Goal: Book appointment/travel/reservation

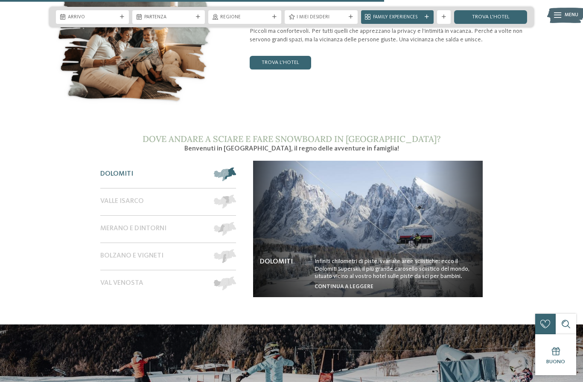
scroll to position [1186, 0]
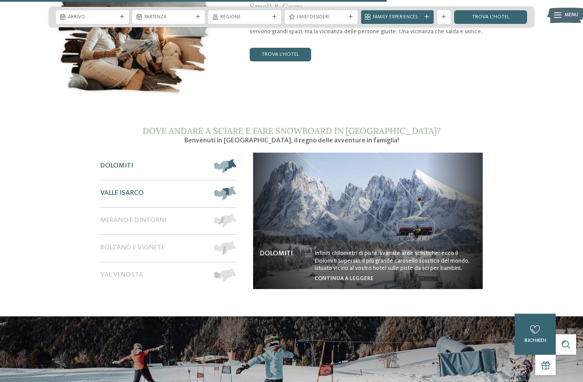
click at [236, 201] on span at bounding box center [236, 194] width 0 height 14
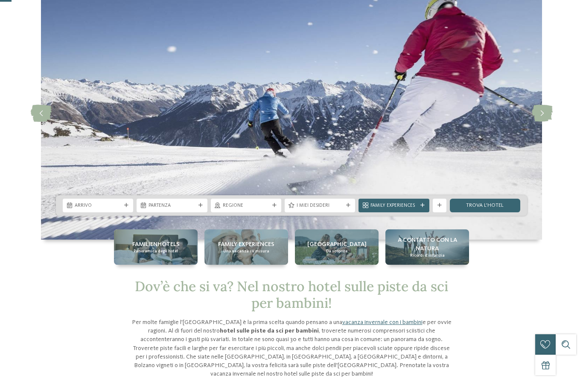
scroll to position [57, 0]
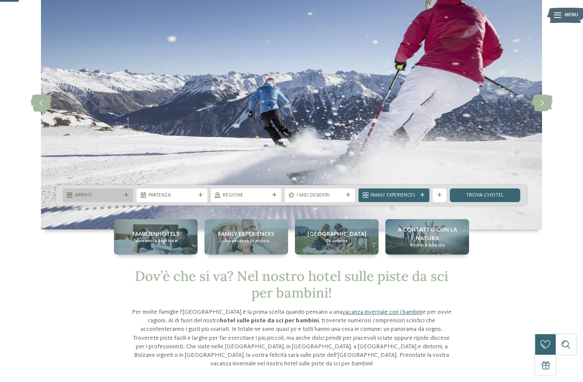
click at [112, 199] on div "Arrivo" at bounding box center [98, 195] width 50 height 7
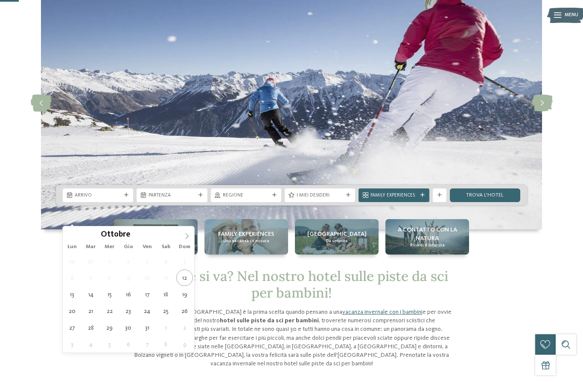
click at [189, 233] on icon at bounding box center [187, 236] width 6 height 6
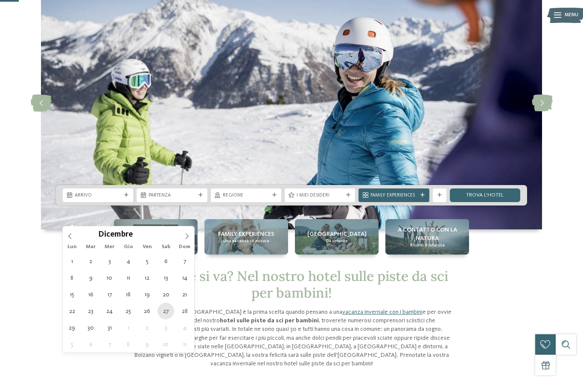
type div "[DATE]"
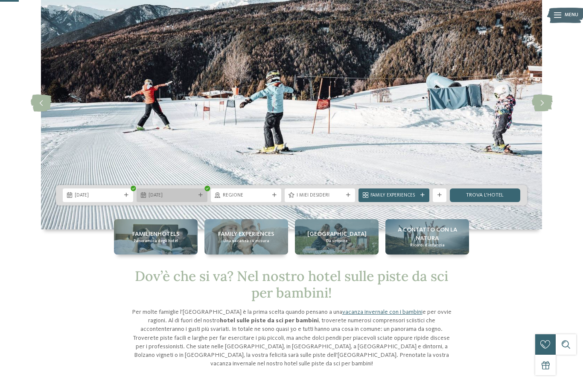
click at [192, 199] on span "[DATE]" at bounding box center [172, 195] width 47 height 7
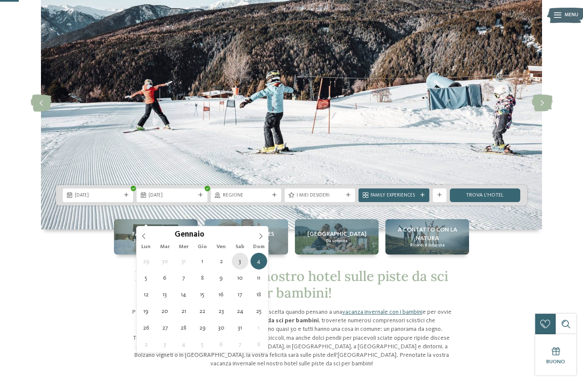
type div "[DATE]"
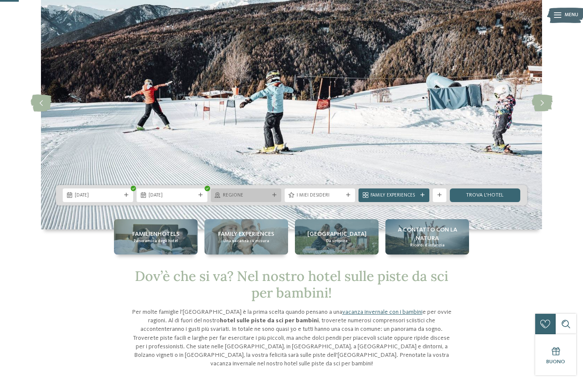
click at [245, 199] on span "Regione" at bounding box center [246, 195] width 47 height 7
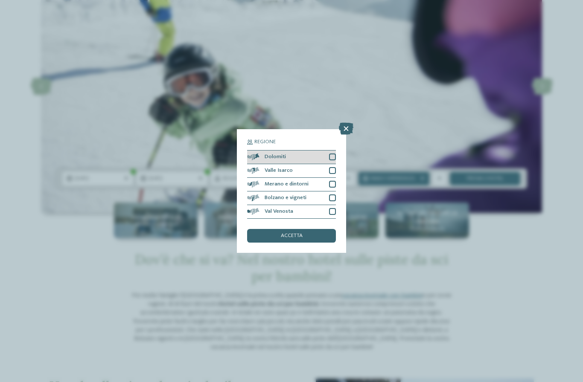
scroll to position [93, 0]
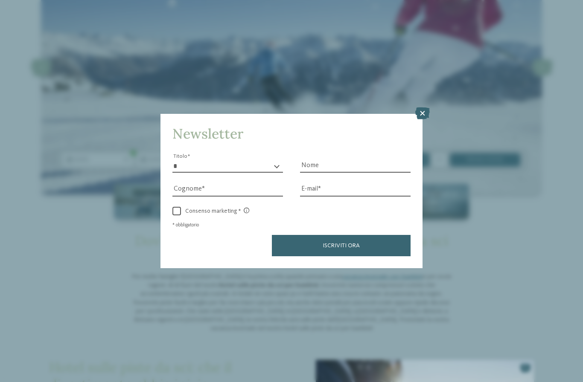
click at [420, 108] on icon at bounding box center [422, 114] width 15 height 12
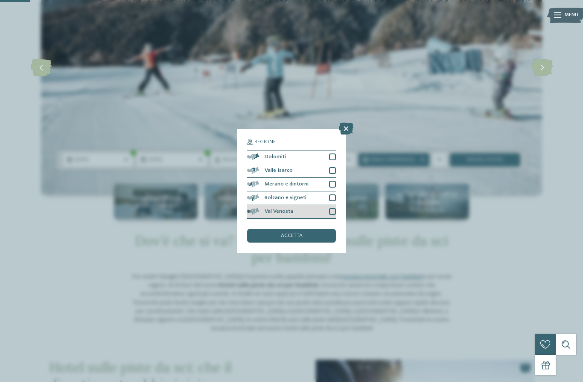
click at [333, 208] on div at bounding box center [332, 211] width 7 height 7
click at [330, 154] on div at bounding box center [332, 157] width 7 height 7
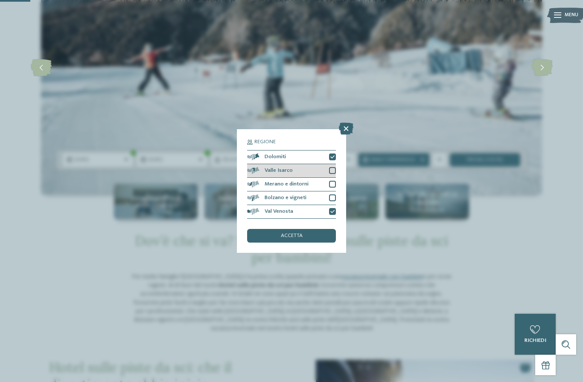
click at [332, 167] on div at bounding box center [332, 170] width 7 height 7
click at [333, 181] on div at bounding box center [332, 184] width 7 height 7
click at [332, 195] on div at bounding box center [332, 198] width 7 height 7
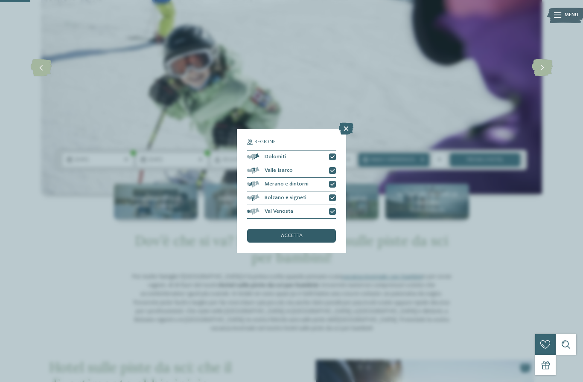
click at [295, 229] on div "accetta" at bounding box center [291, 236] width 89 height 14
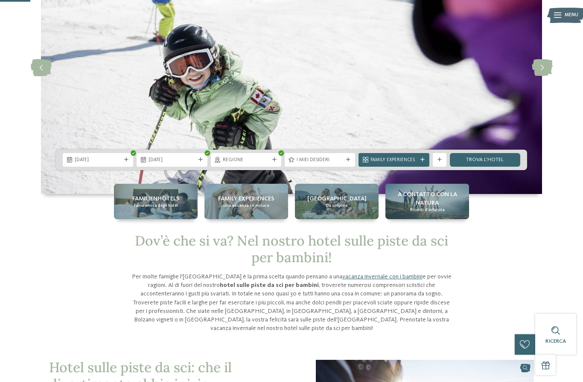
click at [425, 162] on div at bounding box center [422, 160] width 7 height 4
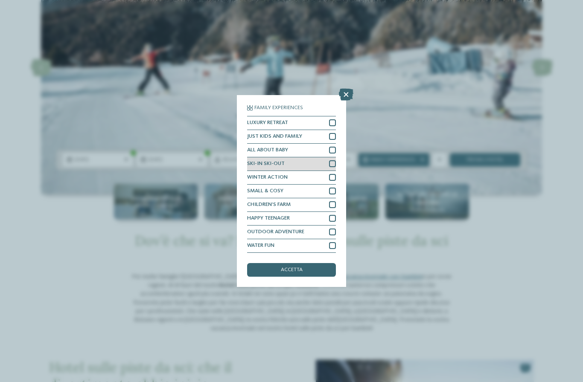
click at [334, 160] on div at bounding box center [332, 163] width 7 height 7
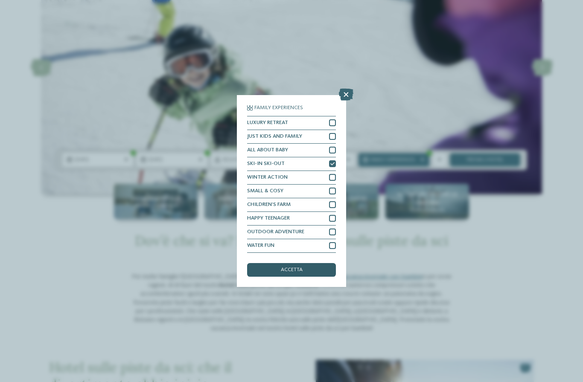
click at [292, 268] on span "accetta" at bounding box center [292, 271] width 22 height 6
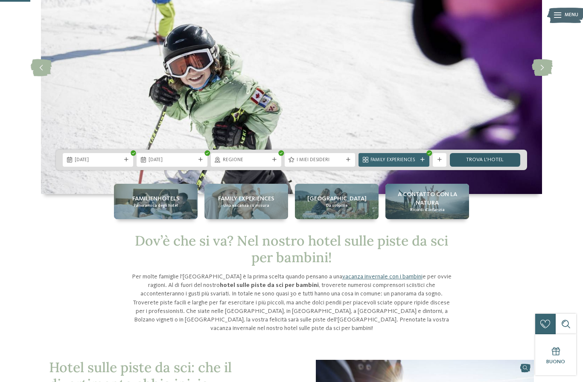
click at [490, 167] on link "trova l’hotel" at bounding box center [485, 160] width 70 height 14
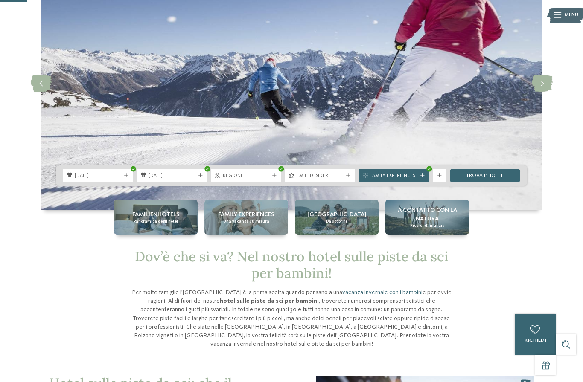
scroll to position [64, 0]
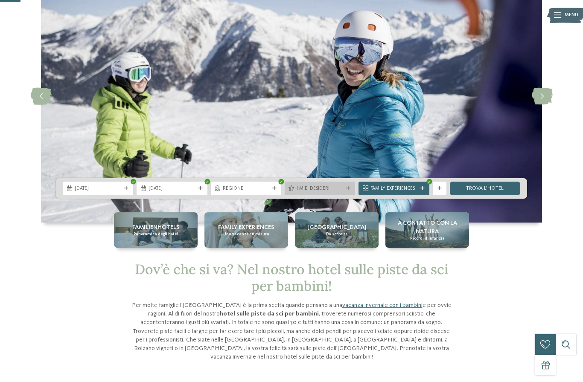
click at [334, 192] on span "I miei desideri" at bounding box center [320, 189] width 47 height 7
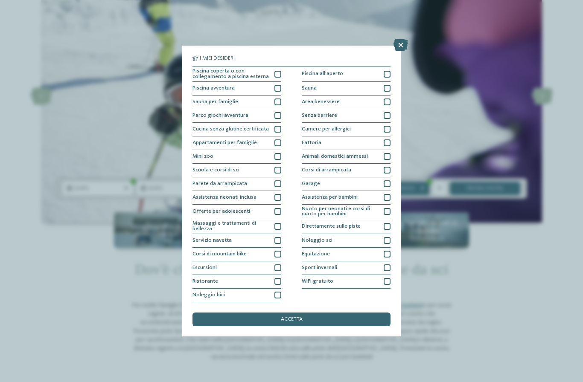
click at [402, 39] on icon at bounding box center [400, 45] width 15 height 12
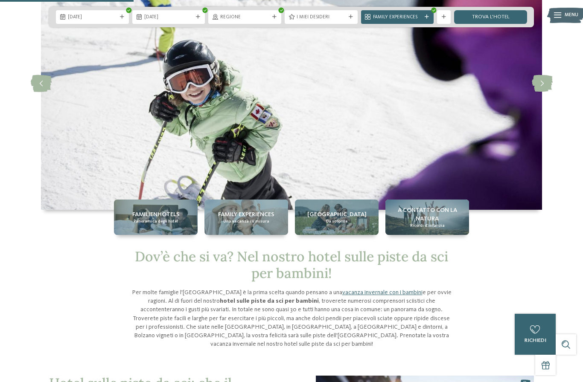
scroll to position [0, 0]
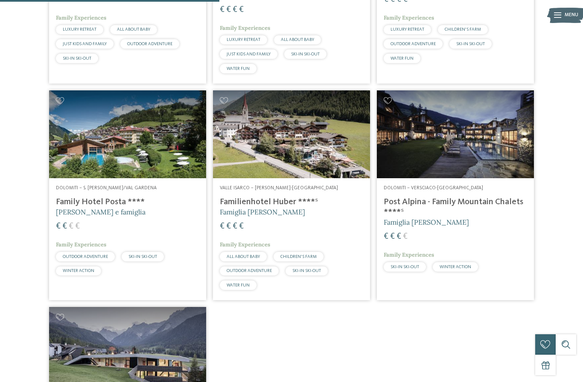
scroll to position [420, 0]
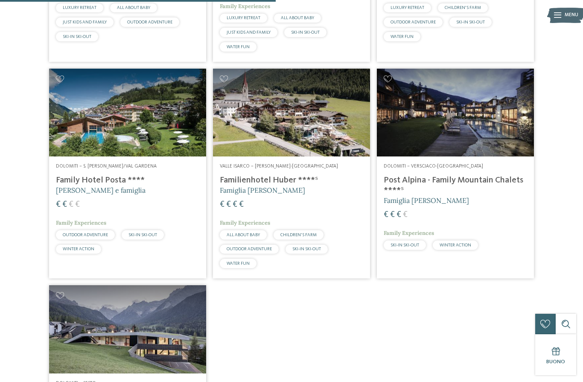
click at [121, 146] on img at bounding box center [127, 113] width 157 height 88
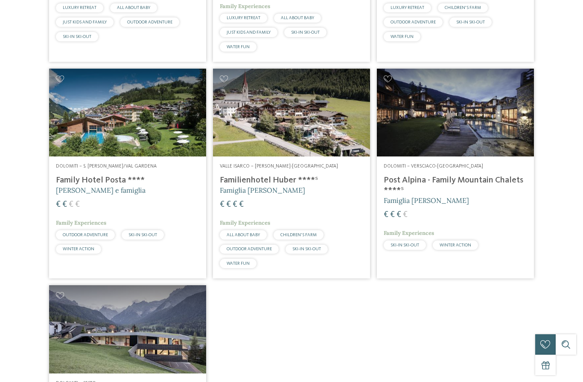
scroll to position [0, 0]
